Goal: Task Accomplishment & Management: Complete application form

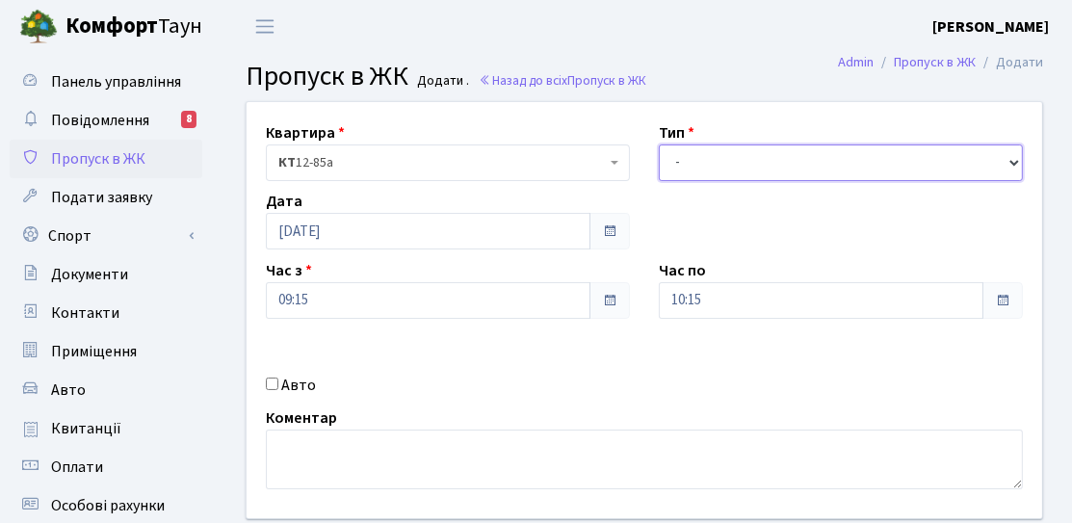
click at [859, 144] on select "- Доставка Таксі Гості Сервіс" at bounding box center [841, 162] width 364 height 37
select select "3"
click at [659, 144] on select "- Доставка Таксі Гості Сервіс" at bounding box center [841, 162] width 364 height 37
click at [275, 379] on input "Авто" at bounding box center [272, 383] width 13 height 13
checkbox input "true"
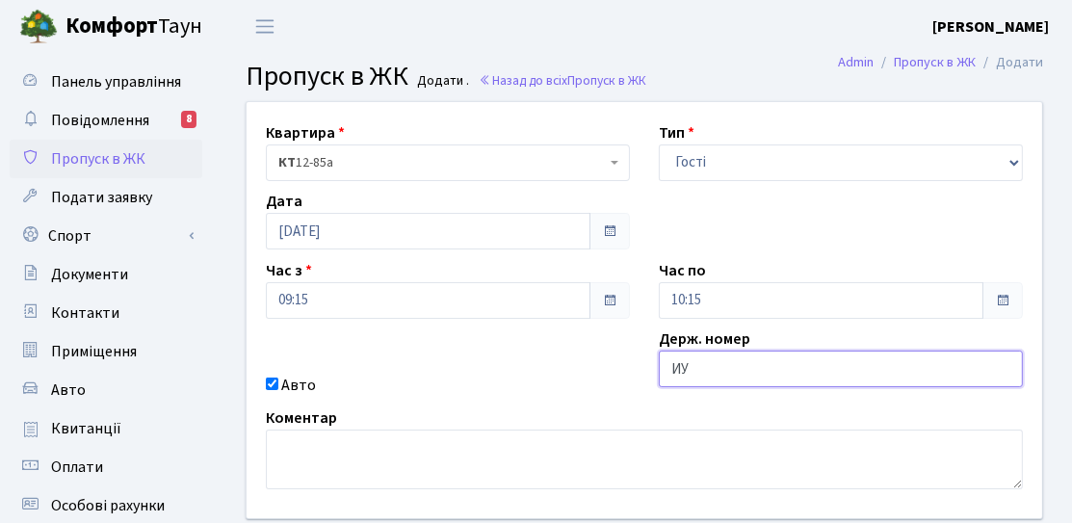
type input "[PERSON_NAME]"
type input "BE5323EP"
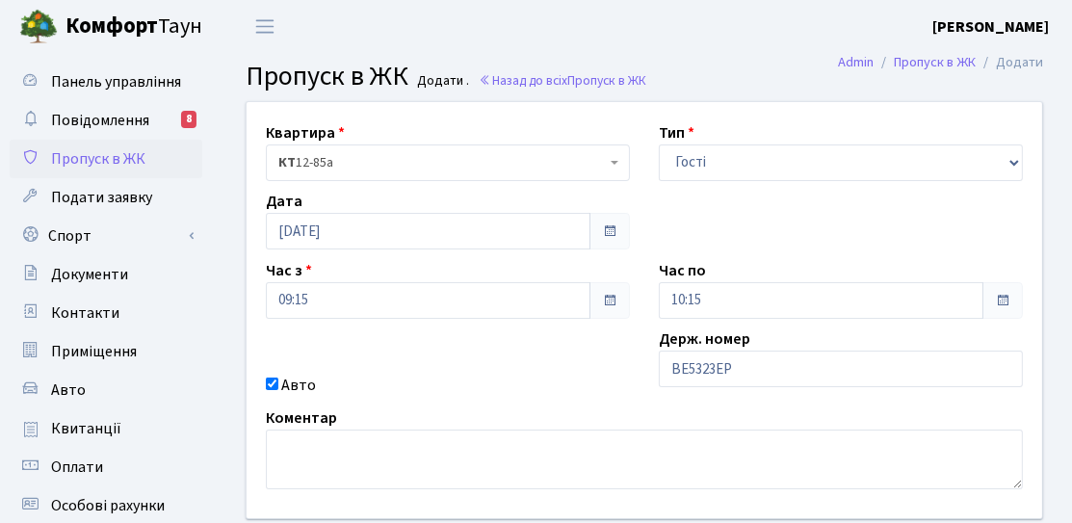
click at [579, 376] on div "Авто" at bounding box center [447, 385] width 393 height 23
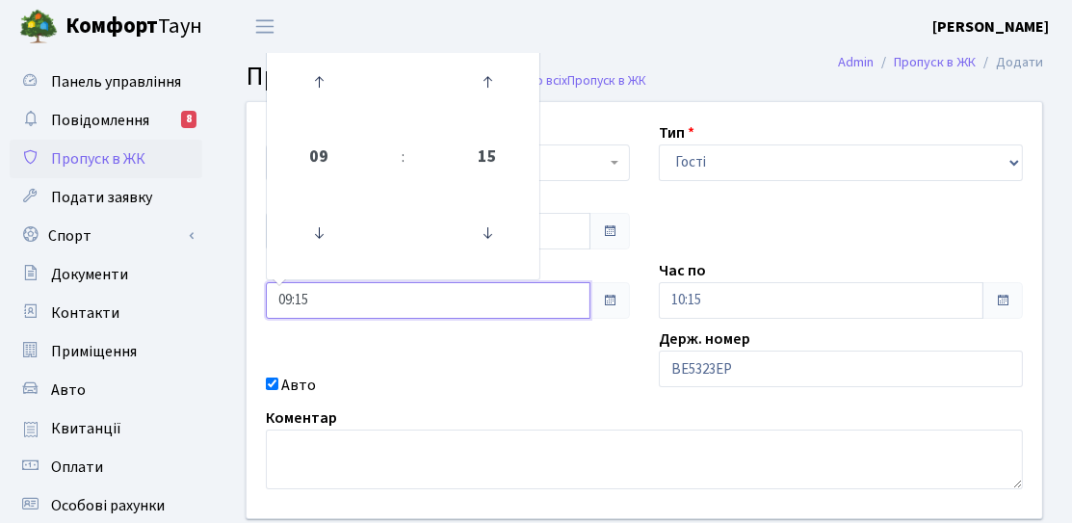
click at [458, 297] on input "09:15" at bounding box center [428, 300] width 324 height 37
click at [480, 218] on icon at bounding box center [487, 233] width 52 height 52
type input "09:00"
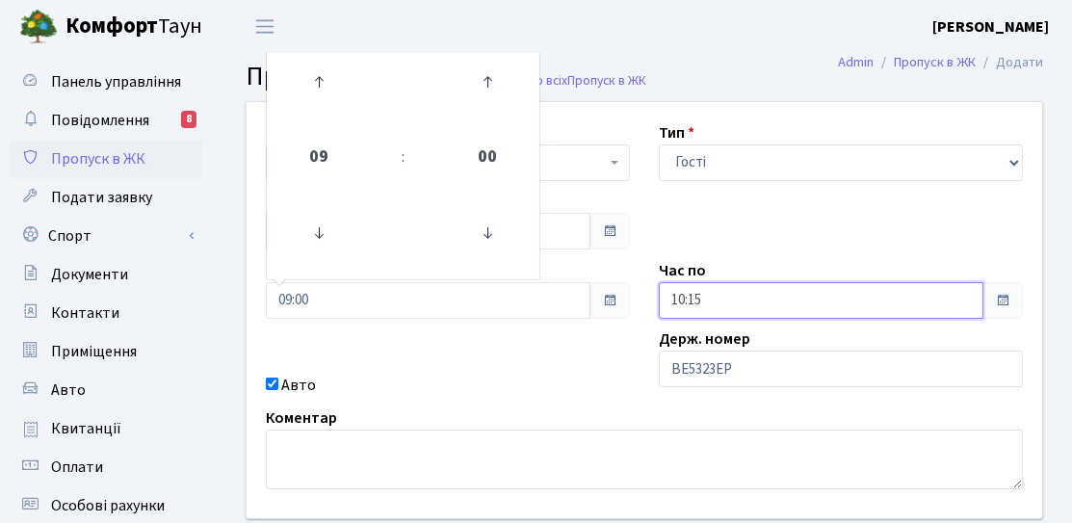
click at [793, 297] on input "10:15" at bounding box center [821, 300] width 324 height 37
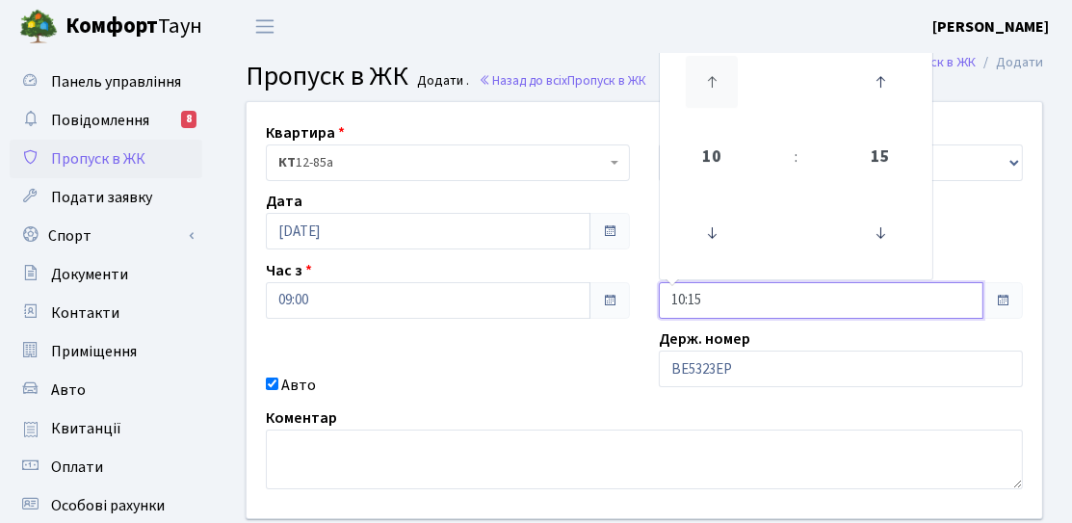
click at [717, 89] on icon at bounding box center [712, 82] width 52 height 52
click at [720, 96] on icon at bounding box center [712, 82] width 52 height 52
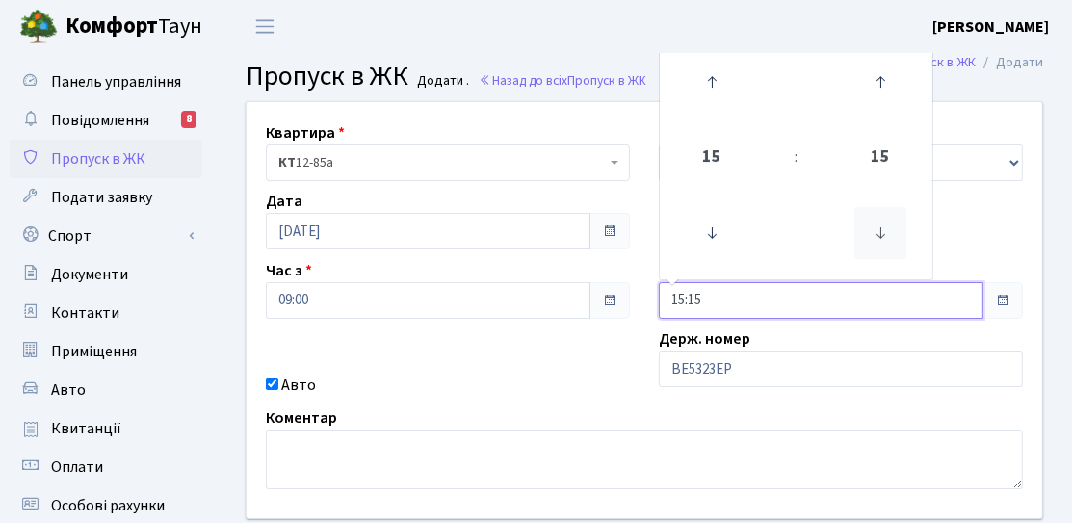
click at [878, 235] on icon at bounding box center [880, 233] width 52 height 52
type input "15:00"
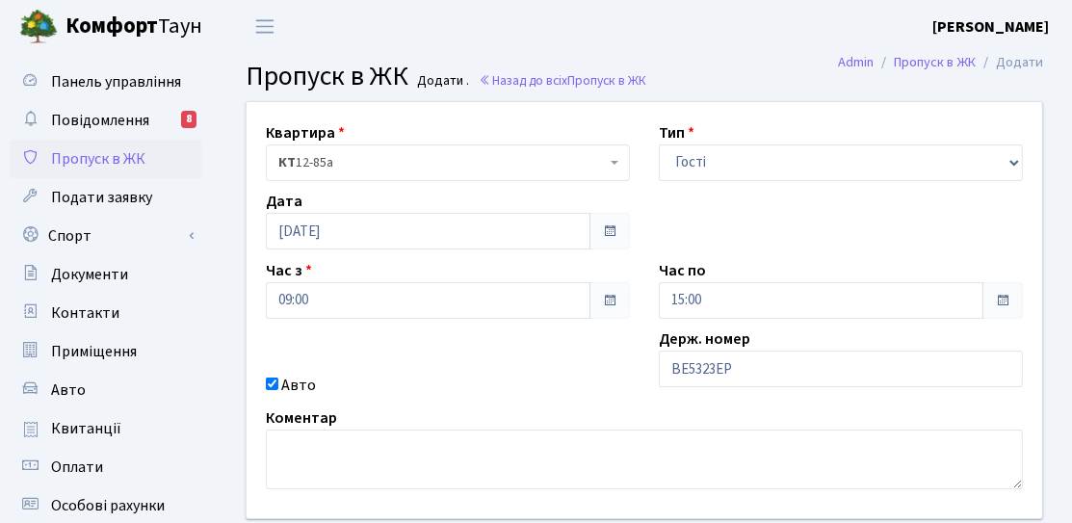
click at [558, 338] on div "Квартира <b>КТ</b>&nbsp;&nbsp;&nbsp;&nbsp;12-85а КТ 12-85а Тип - Доставка Таксі…" at bounding box center [644, 310] width 824 height 416
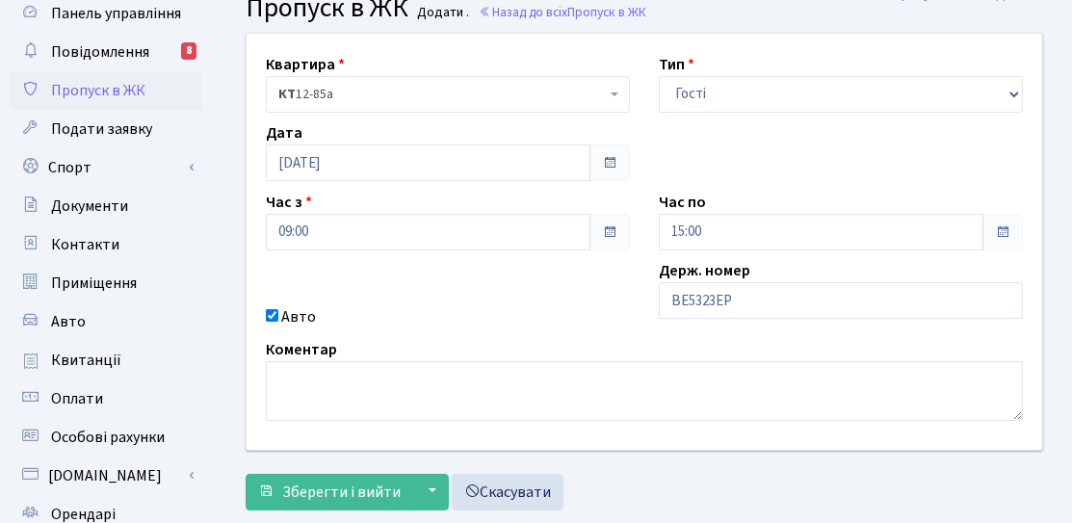
scroll to position [96, 0]
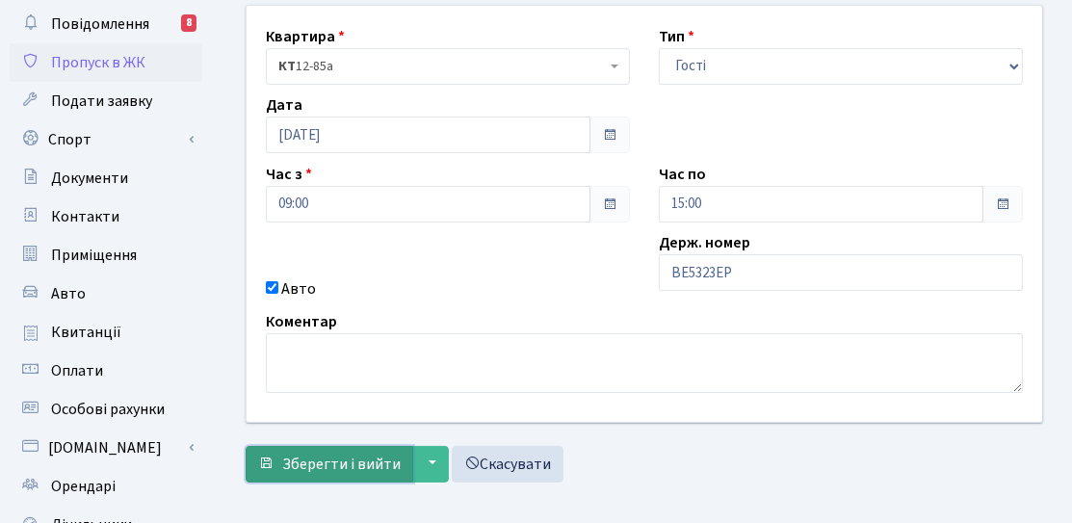
click at [325, 464] on span "Зберегти і вийти" at bounding box center [341, 463] width 118 height 21
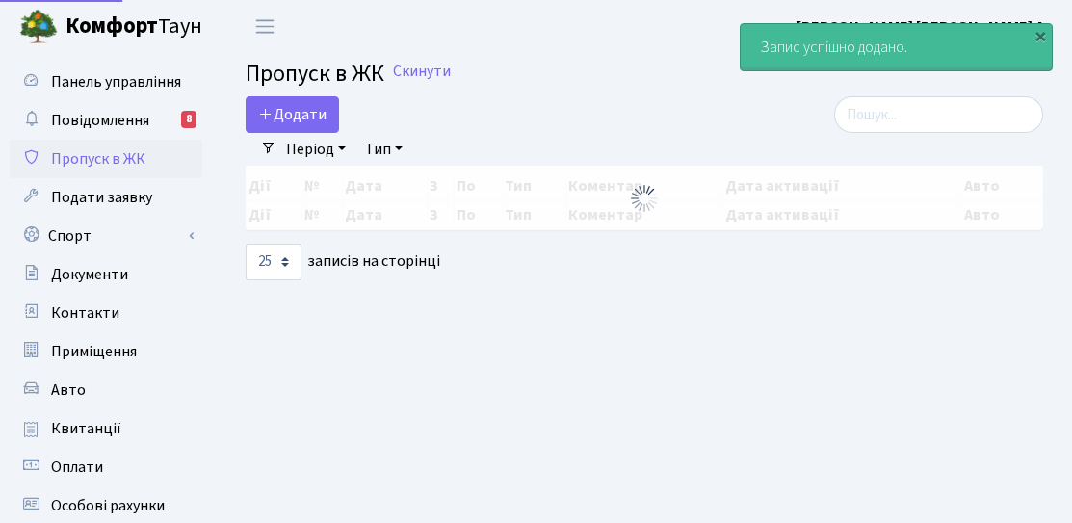
select select "25"
